Goal: Navigation & Orientation: Find specific page/section

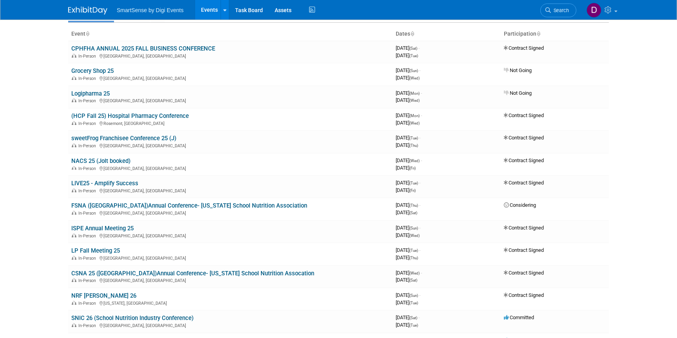
scroll to position [36, 0]
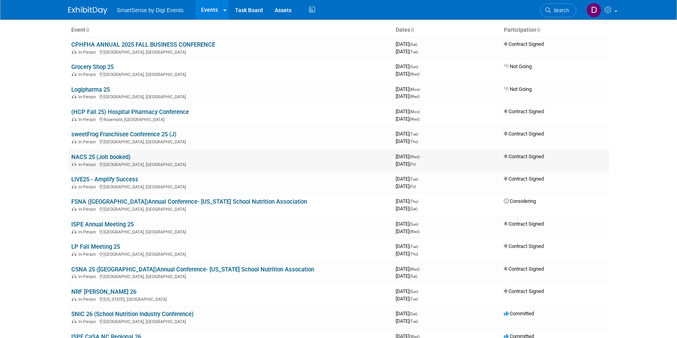
click at [85, 153] on td "NACS 25 (Jolt booked) In-Person [GEOGRAPHIC_DATA], [GEOGRAPHIC_DATA]" at bounding box center [230, 160] width 324 height 22
click at [85, 155] on link "NACS 25 (Jolt booked)" at bounding box center [100, 157] width 59 height 7
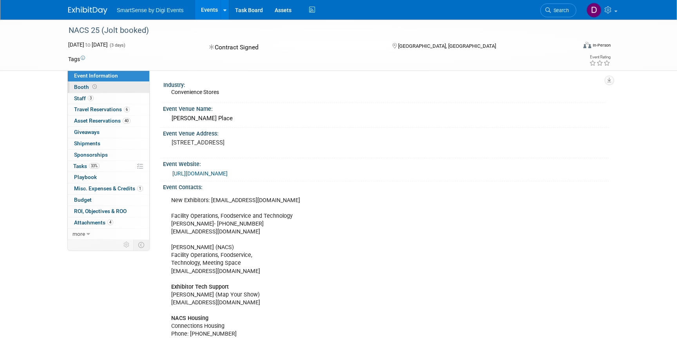
click at [97, 87] on span at bounding box center [94, 87] width 7 height 6
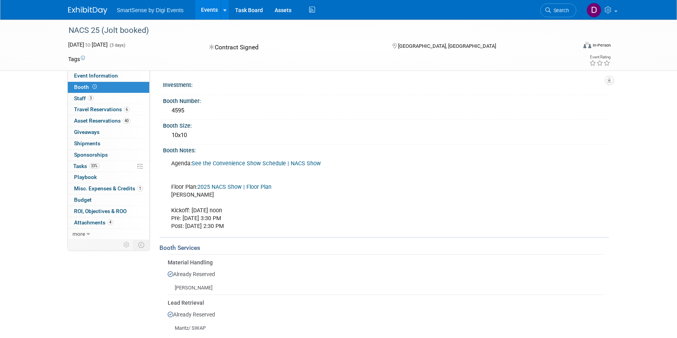
click at [94, 92] on link "Booth" at bounding box center [108, 87] width 81 height 11
click at [96, 78] on span "Event Information" at bounding box center [96, 75] width 44 height 6
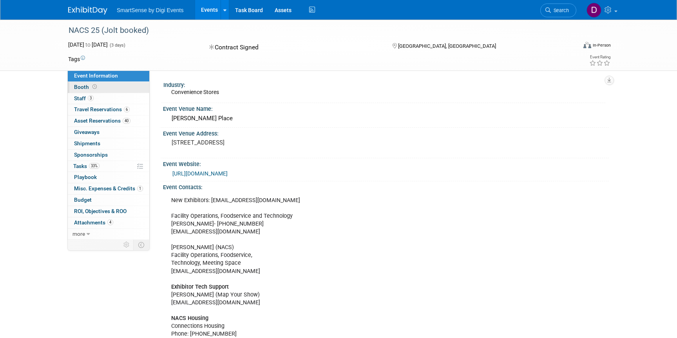
click at [87, 89] on span "Booth" at bounding box center [86, 87] width 24 height 6
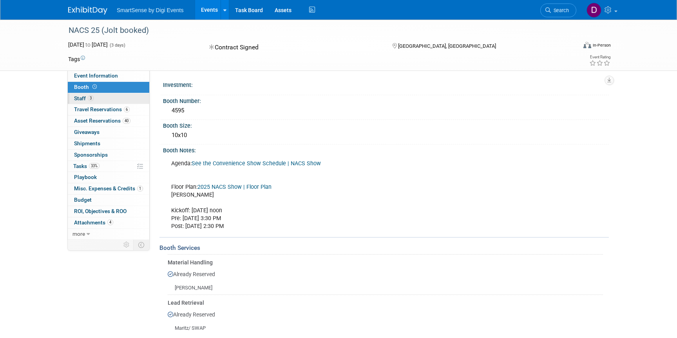
click at [80, 96] on span "Staff 3" at bounding box center [84, 98] width 20 height 6
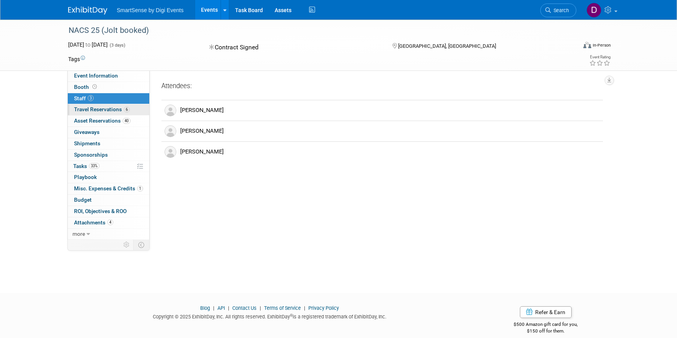
click at [83, 109] on span "Travel Reservations 6" at bounding box center [102, 109] width 56 height 6
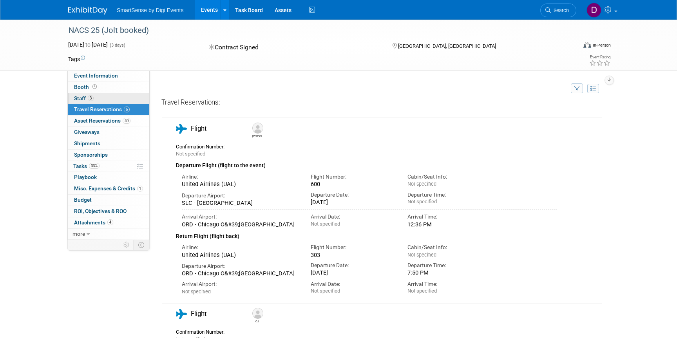
click at [83, 101] on span "Staff 3" at bounding box center [84, 98] width 20 height 6
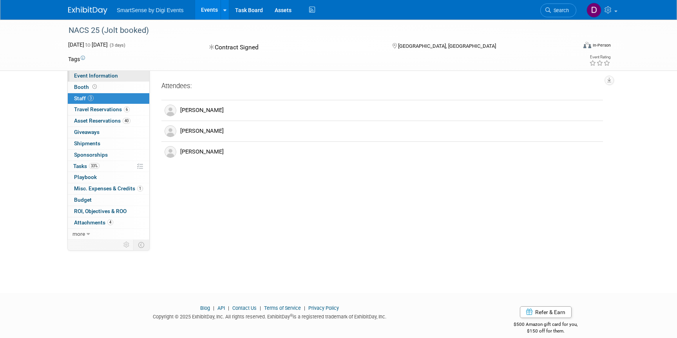
click at [82, 80] on link "Event Information" at bounding box center [108, 75] width 81 height 11
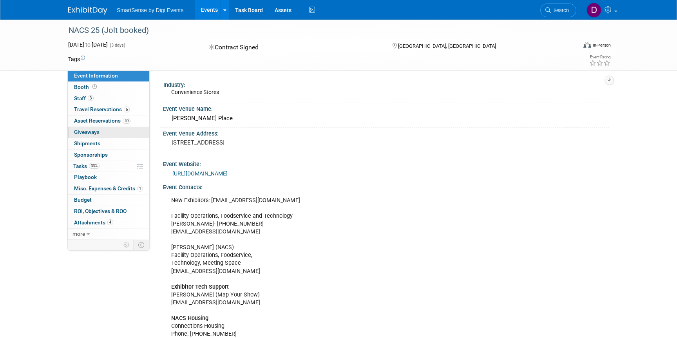
click at [85, 129] on span "Giveaways 0" at bounding box center [86, 132] width 25 height 6
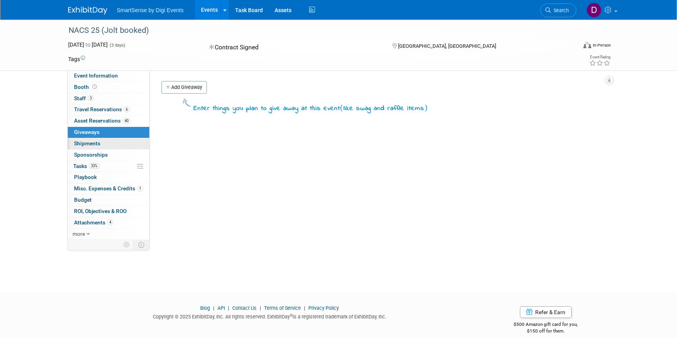
click at [95, 148] on link "0 Shipments 0" at bounding box center [108, 143] width 81 height 11
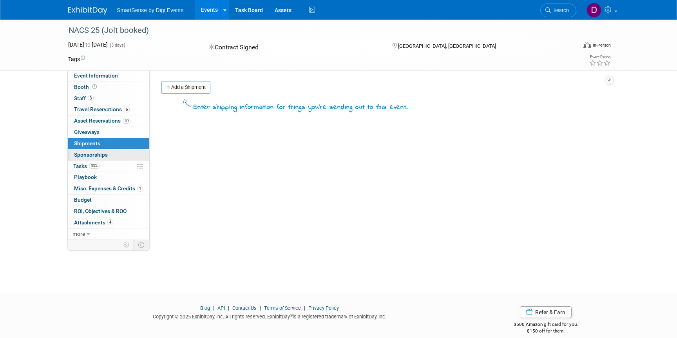
click at [96, 157] on span "Sponsorships 0" at bounding box center [91, 155] width 34 height 6
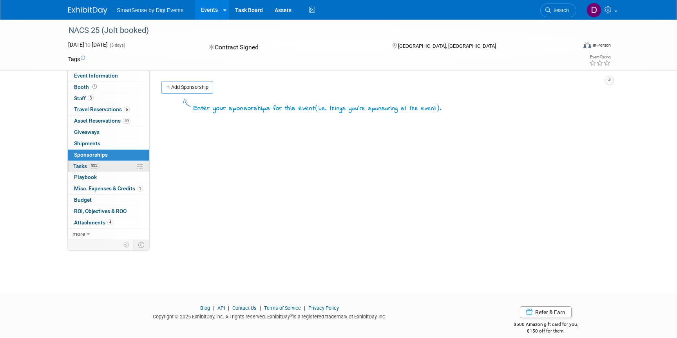
click at [85, 167] on span "Tasks 33%" at bounding box center [86, 166] width 26 height 6
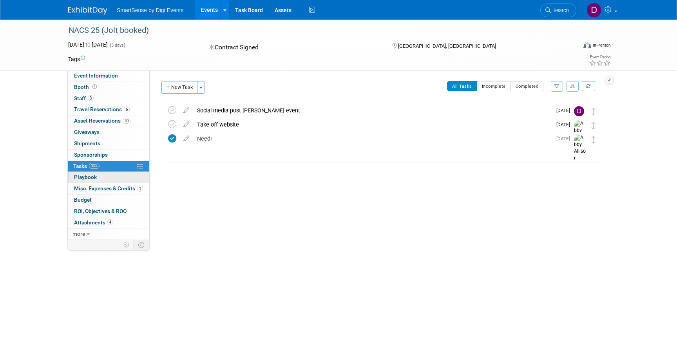
click at [85, 177] on span "Playbook 0" at bounding box center [85, 177] width 23 height 6
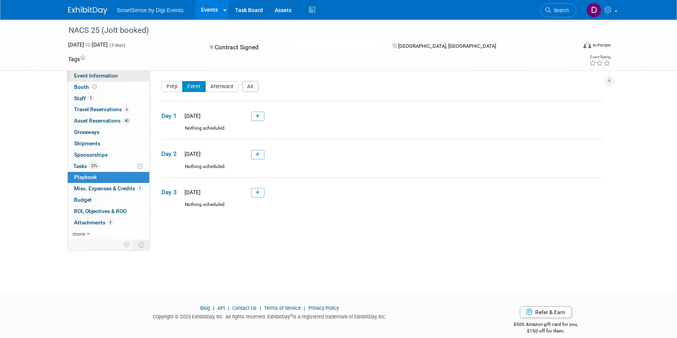
click at [89, 75] on span "Event Information" at bounding box center [96, 75] width 44 height 6
